Goal: Information Seeking & Learning: Learn about a topic

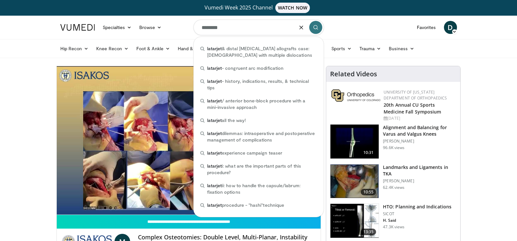
type input "********"
click at [313, 28] on icon "submit" at bounding box center [315, 27] width 5 height 5
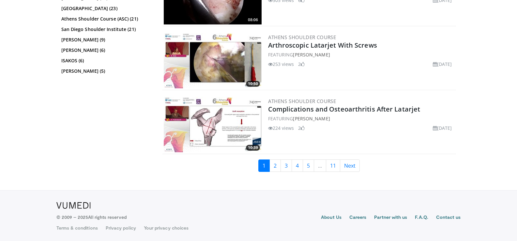
scroll to position [1400, 0]
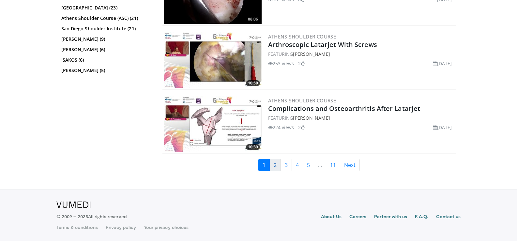
click at [276, 166] on link "2" at bounding box center [274, 165] width 11 height 12
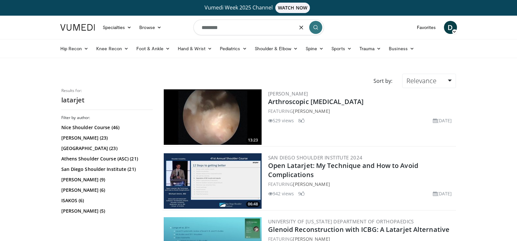
click at [227, 25] on input "********" at bounding box center [258, 28] width 130 height 16
type input "**********"
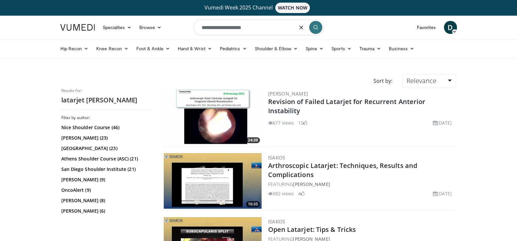
drag, startPoint x: 249, startPoint y: 32, endPoint x: 169, endPoint y: 34, distance: 79.9
click at [172, 35] on nav "Specialties Adult & Family Medicine Allergy, Asthma, Immunology Anesthesiology …" at bounding box center [258, 27] width 404 height 23
type input "**********"
click at [315, 27] on icon "submit" at bounding box center [315, 27] width 5 height 5
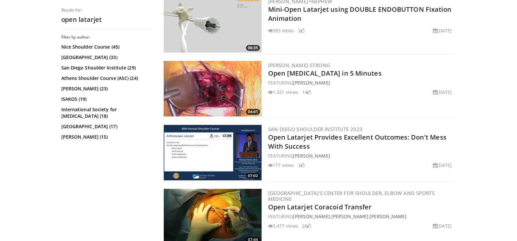
scroll to position [652, 0]
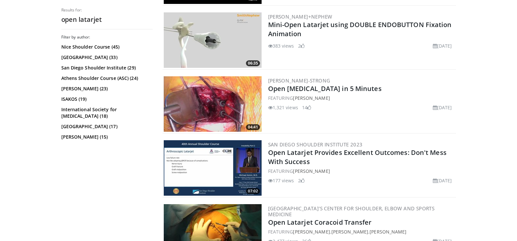
click at [213, 106] on img at bounding box center [213, 103] width 98 height 55
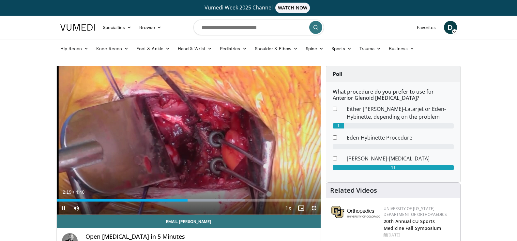
click at [315, 208] on span "Video Player" at bounding box center [314, 208] width 13 height 13
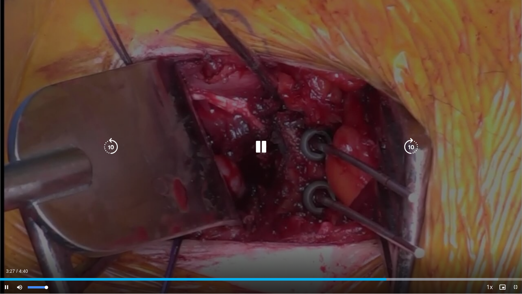
drag, startPoint x: 46, startPoint y: 287, endPoint x: 58, endPoint y: 292, distance: 13.2
click at [56, 241] on div "Mute 100%" at bounding box center [36, 286] width 46 height 13
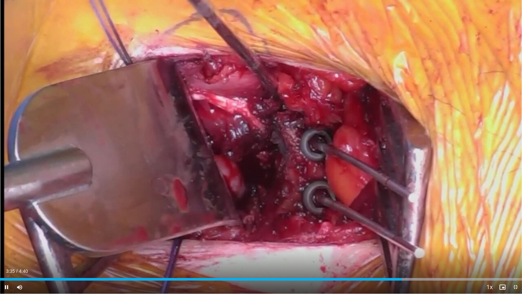
click at [395, 241] on div "Current Time 3:35 / Duration 4:40 Pause Skip Backward Skip Forward Mute 100% Lo…" at bounding box center [261, 286] width 522 height 13
click at [397, 241] on div "Loaded : 100.00% 3:41 3:32" at bounding box center [261, 279] width 522 height 3
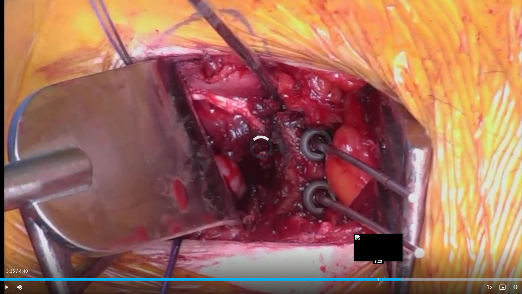
click at [378, 241] on div "Progress Bar" at bounding box center [378, 279] width 1 height 3
click at [367, 241] on div "Progress Bar" at bounding box center [367, 279] width 1 height 3
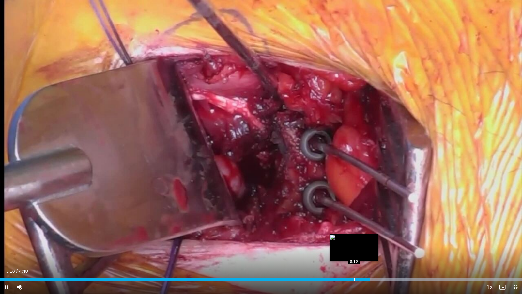
click at [354, 241] on div "Progress Bar" at bounding box center [354, 279] width 1 height 3
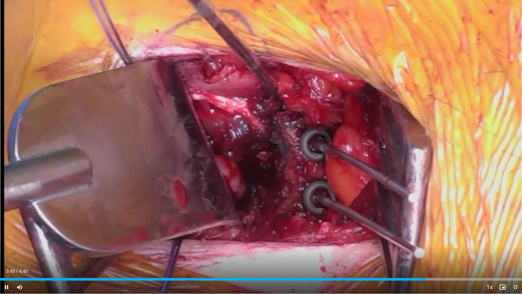
click at [421, 241] on div "Current Time 3:49 / Duration 4:40 Pause Skip Backward Skip Forward Mute 100% Lo…" at bounding box center [261, 286] width 522 height 13
click at [420, 241] on div "Progress Bar" at bounding box center [420, 279] width 1 height 3
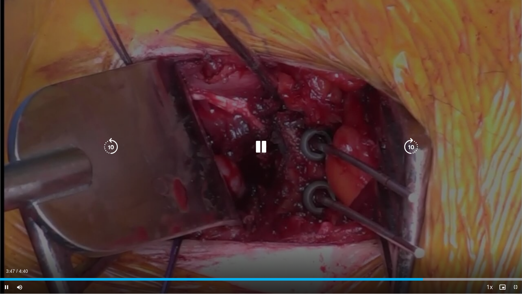
drag, startPoint x: 417, startPoint y: 277, endPoint x: 413, endPoint y: 278, distance: 3.6
click at [414, 241] on div "Loaded : 100.00% 3:47 3:43" at bounding box center [261, 277] width 522 height 6
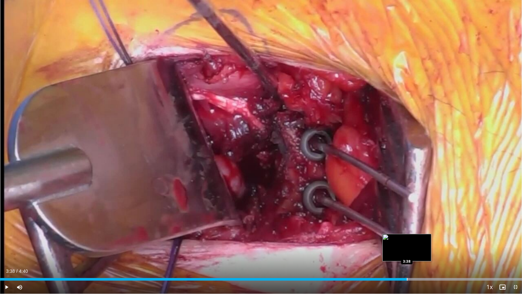
click at [407, 241] on div "Progress Bar" at bounding box center [407, 279] width 1 height 3
click at [6, 241] on span "Video Player" at bounding box center [6, 286] width 13 height 13
click at [503, 241] on span "Video Player" at bounding box center [502, 286] width 13 height 13
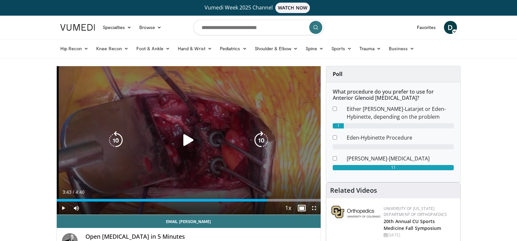
click at [189, 141] on icon "Video Player" at bounding box center [188, 140] width 18 height 18
drag, startPoint x: 314, startPoint y: 209, endPoint x: 314, endPoint y: 248, distance: 39.1
click at [314, 208] on span "Video Player" at bounding box center [314, 208] width 13 height 13
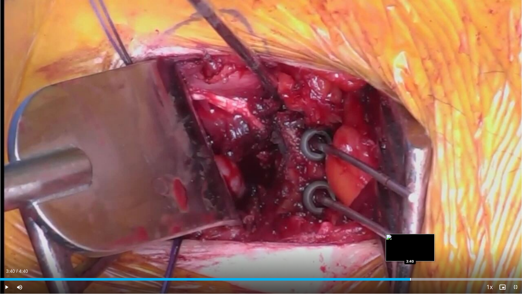
click at [410, 241] on div "Progress Bar" at bounding box center [410, 279] width 1 height 3
click at [402, 241] on div "Progress Bar" at bounding box center [401, 279] width 1 height 3
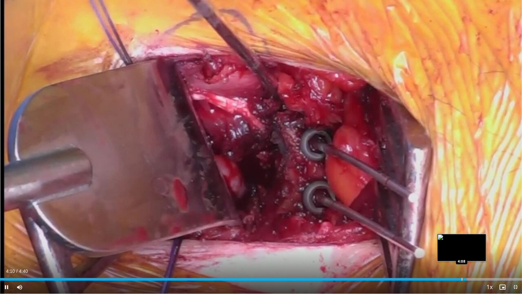
click at [462, 241] on div "Progress Bar" at bounding box center [462, 279] width 1 height 3
click at [452, 241] on div "Loaded : 100.00% 4:09 4:03" at bounding box center [261, 279] width 522 height 3
click at [447, 241] on div "Progress Bar" at bounding box center [447, 279] width 1 height 3
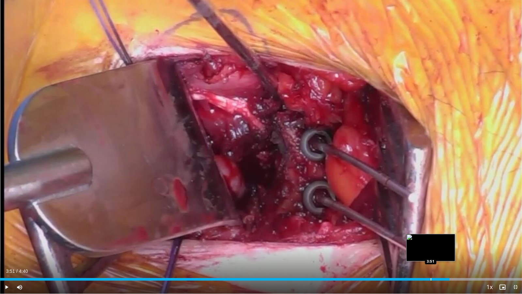
click at [430, 241] on div "3:51" at bounding box center [224, 279] width 449 height 3
click at [419, 241] on div "Progress Bar" at bounding box center [419, 279] width 1 height 3
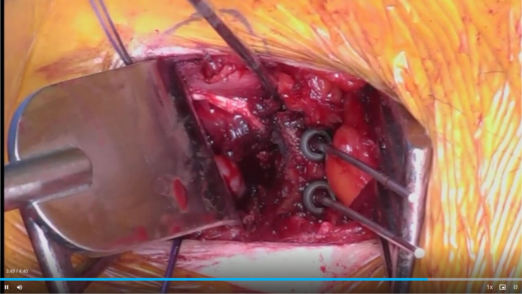
click at [404, 241] on div "Current Time 3:49 / Duration 4:40 Pause Skip Backward Skip Forward Mute 33% Loa…" at bounding box center [261, 286] width 522 height 13
click at [398, 241] on div "Loaded : 100.00% 3:51 3:33" at bounding box center [261, 277] width 522 height 6
click at [501, 241] on span "Video Player" at bounding box center [502, 286] width 13 height 13
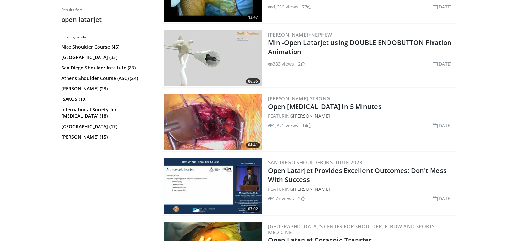
scroll to position [620, 0]
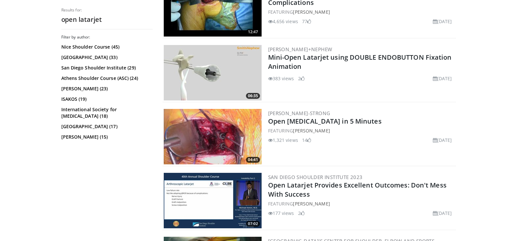
click at [239, 70] on img at bounding box center [213, 72] width 98 height 55
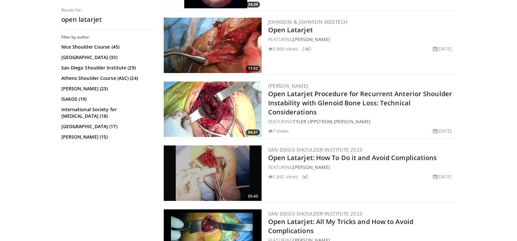
scroll to position [424, 0]
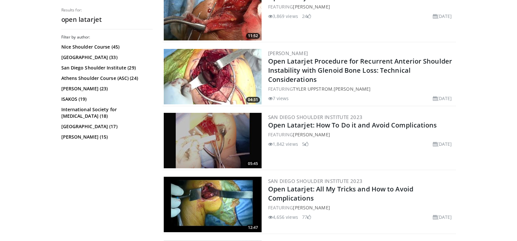
click at [235, 148] on img at bounding box center [213, 140] width 98 height 55
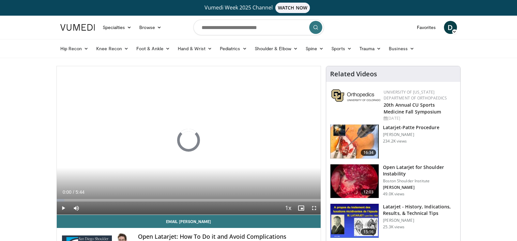
click at [351, 212] on img at bounding box center [354, 221] width 48 height 34
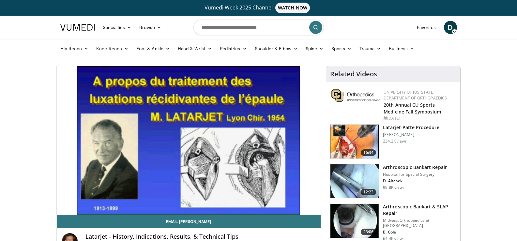
click at [356, 133] on img at bounding box center [354, 142] width 48 height 34
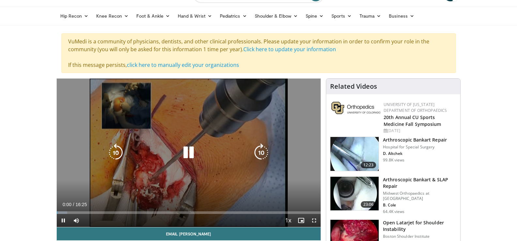
scroll to position [65, 0]
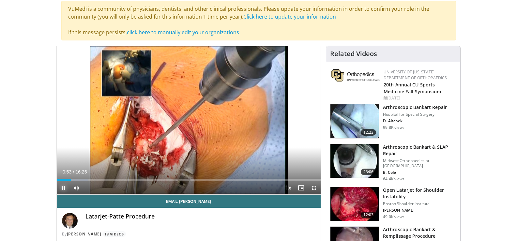
click at [65, 187] on span "Video Player" at bounding box center [63, 187] width 13 height 13
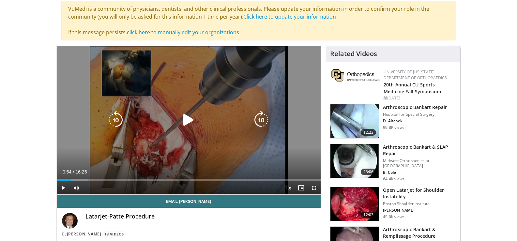
click at [189, 120] on icon "Video Player" at bounding box center [188, 120] width 18 height 18
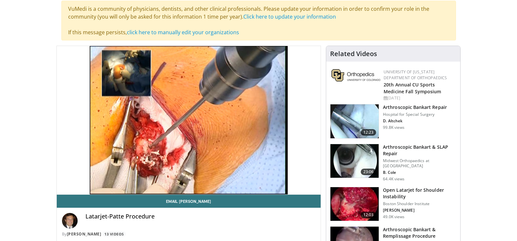
click at [62, 186] on video-js "**********" at bounding box center [189, 120] width 264 height 149
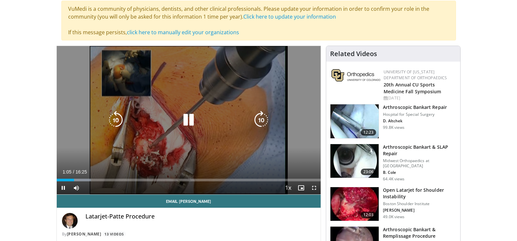
click at [117, 121] on icon "Video Player" at bounding box center [116, 120] width 18 height 18
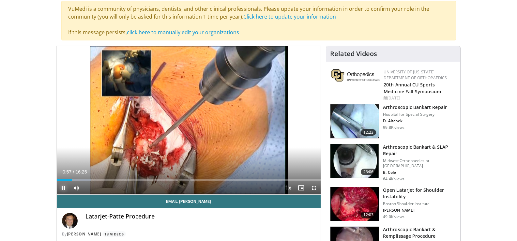
click at [66, 189] on span "Video Player" at bounding box center [63, 187] width 13 height 13
click at [60, 189] on span "Video Player" at bounding box center [63, 187] width 13 height 13
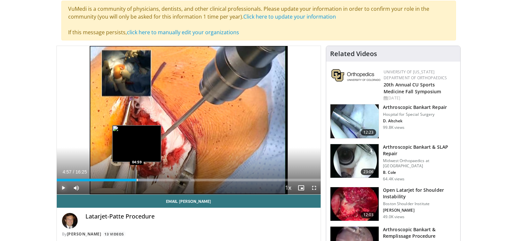
click at [137, 179] on div "Progress Bar" at bounding box center [137, 180] width 1 height 3
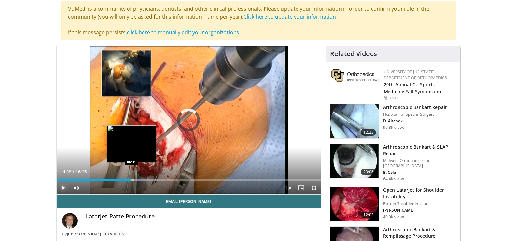
click at [132, 179] on div "Progress Bar" at bounding box center [132, 180] width 1 height 3
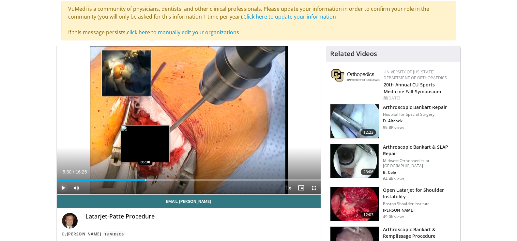
click at [145, 177] on div "Loaded : 41.28% 05:30 05:30" at bounding box center [189, 178] width 264 height 6
click at [141, 179] on div "Progress Bar" at bounding box center [141, 180] width 1 height 3
click at [154, 178] on div "Loaded : 44.30% 06:14 06:06" at bounding box center [189, 178] width 264 height 6
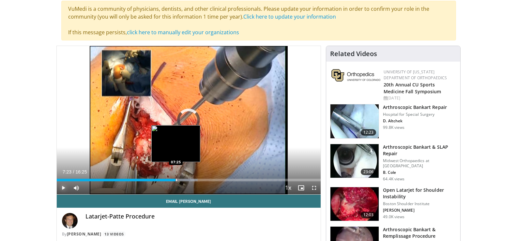
click at [176, 179] on div "Progress Bar" at bounding box center [176, 180] width 1 height 3
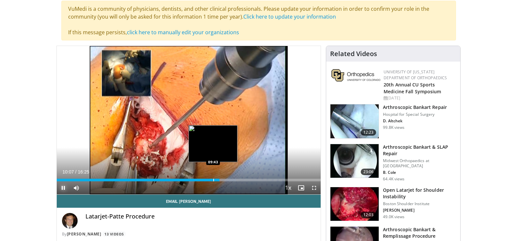
click at [213, 181] on div "Progress Bar" at bounding box center [213, 180] width 1 height 3
click at [206, 179] on div "Progress Bar" at bounding box center [206, 180] width 1 height 3
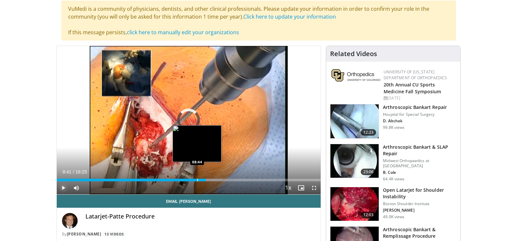
click at [196, 180] on div "08:41" at bounding box center [131, 180] width 149 height 3
click at [190, 179] on div "Progress Bar" at bounding box center [190, 180] width 1 height 3
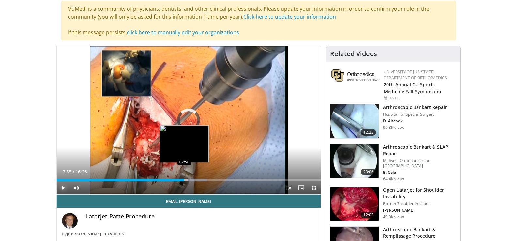
click at [185, 180] on div "Progress Bar" at bounding box center [185, 180] width 1 height 3
click at [181, 180] on div "07:57" at bounding box center [119, 180] width 124 height 3
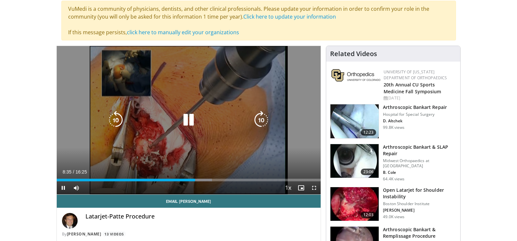
click at [190, 121] on icon "Video Player" at bounding box center [188, 120] width 18 height 18
click at [189, 116] on icon "Video Player" at bounding box center [188, 120] width 18 height 18
click at [190, 120] on icon "Video Player" at bounding box center [188, 120] width 18 height 18
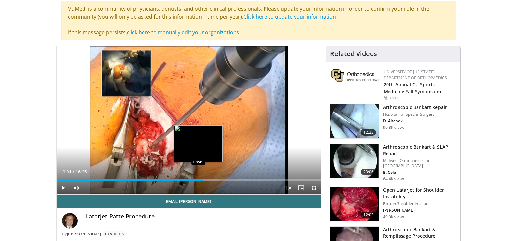
click at [197, 179] on div "Loaded : 61.42% 09:04 08:49" at bounding box center [189, 180] width 264 height 3
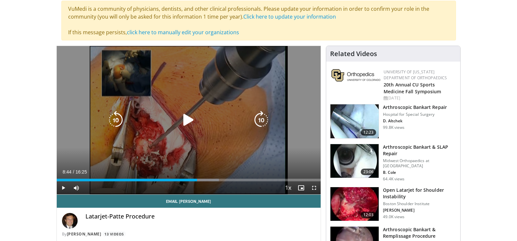
click at [187, 117] on icon "Video Player" at bounding box center [188, 120] width 18 height 18
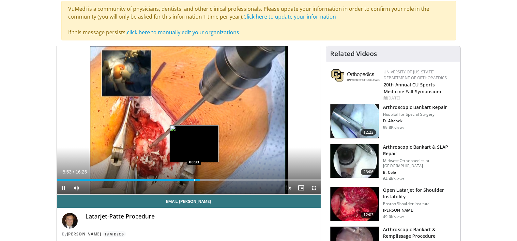
click at [194, 180] on div "Progress Bar" at bounding box center [194, 180] width 1 height 3
click at [189, 179] on div "Progress Bar" at bounding box center [189, 180] width 1 height 3
click at [188, 179] on div "Progress Bar" at bounding box center [188, 180] width 1 height 3
click at [184, 179] on div "Progress Bar" at bounding box center [184, 180] width 1 height 3
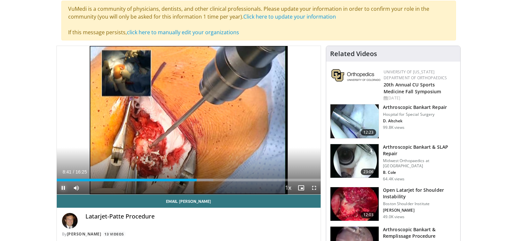
click at [62, 188] on span "Video Player" at bounding box center [63, 187] width 13 height 13
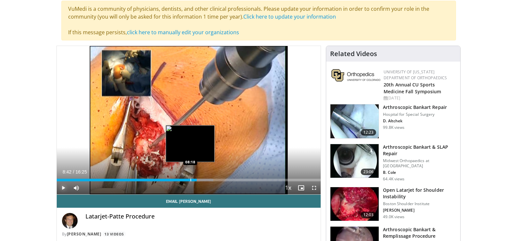
click at [190, 181] on div "Progress Bar" at bounding box center [190, 180] width 1 height 3
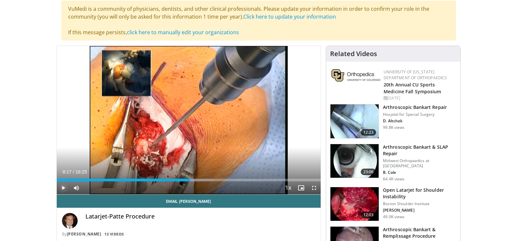
click at [63, 185] on span "Video Player" at bounding box center [63, 187] width 13 height 13
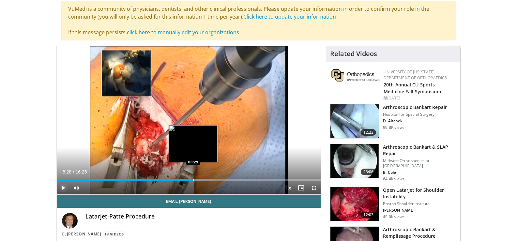
click at [193, 181] on div "Progress Bar" at bounding box center [193, 180] width 1 height 3
click at [190, 179] on div "Progress Bar" at bounding box center [190, 180] width 1 height 3
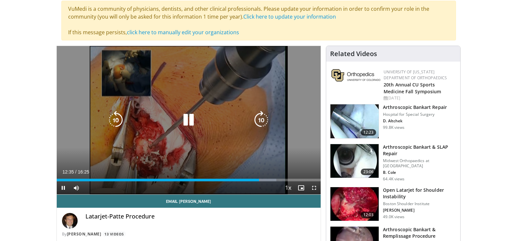
click at [190, 120] on icon "Video Player" at bounding box center [188, 120] width 18 height 18
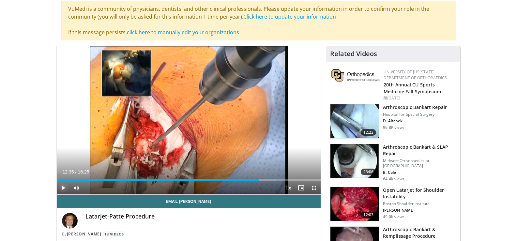
click at [61, 186] on span "Video Player" at bounding box center [63, 187] width 13 height 13
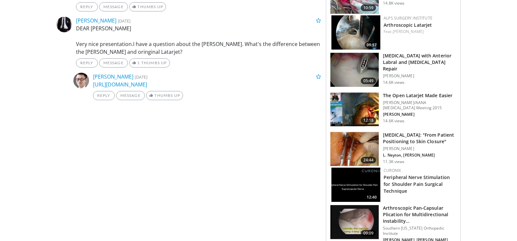
scroll to position [685, 0]
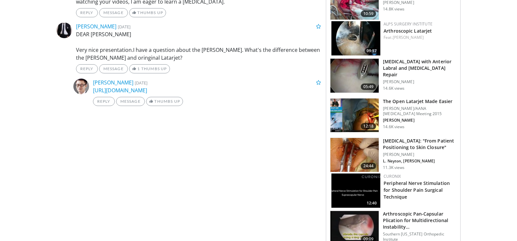
click at [351, 111] on img at bounding box center [354, 115] width 48 height 34
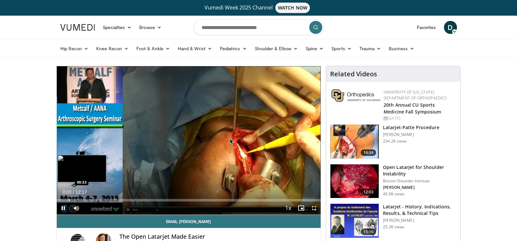
click at [68, 198] on div "Loaded : 5.40% 00:03 00:33" at bounding box center [189, 198] width 264 height 6
click at [81, 201] on div "Progress Bar" at bounding box center [81, 200] width 1 height 3
click at [89, 199] on div "Progress Bar" at bounding box center [88, 200] width 1 height 3
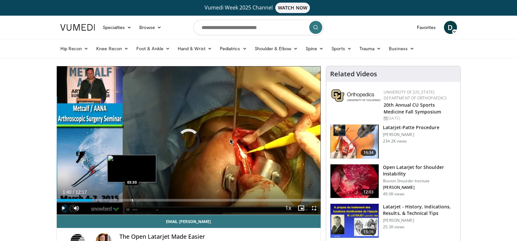
click at [132, 201] on div "Progress Bar" at bounding box center [132, 200] width 1 height 3
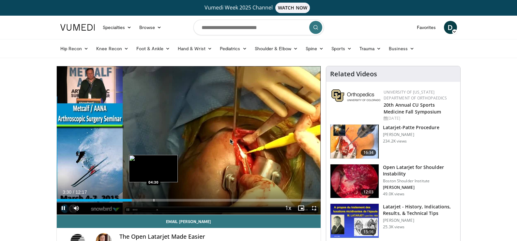
click at [154, 200] on div "Progress Bar" at bounding box center [154, 200] width 1 height 3
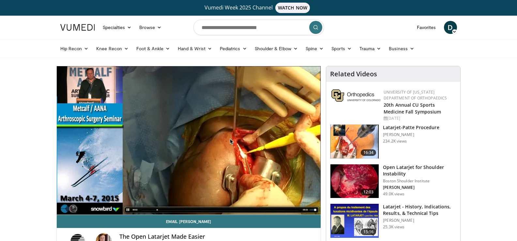
click at [176, 201] on div "10 seconds Tap to unmute" at bounding box center [189, 140] width 264 height 148
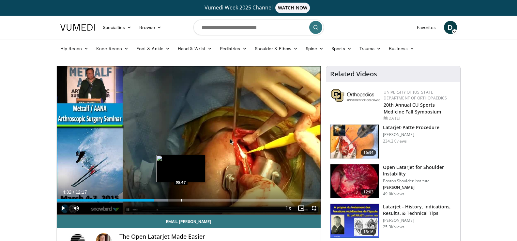
click at [182, 200] on div "Progress Bar" at bounding box center [181, 200] width 1 height 3
